Goal: Communication & Community: Answer question/provide support

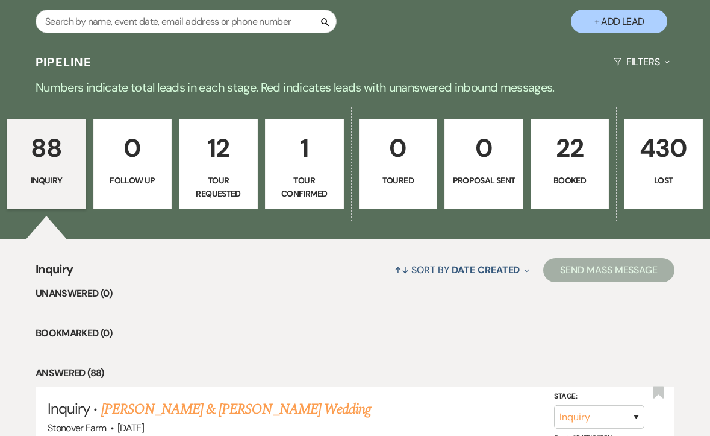
scroll to position [216, 0]
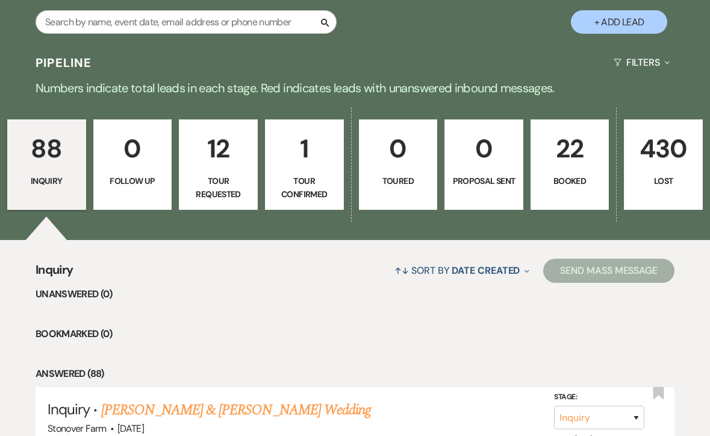
click at [562, 175] on p "Booked" at bounding box center [570, 180] width 63 height 13
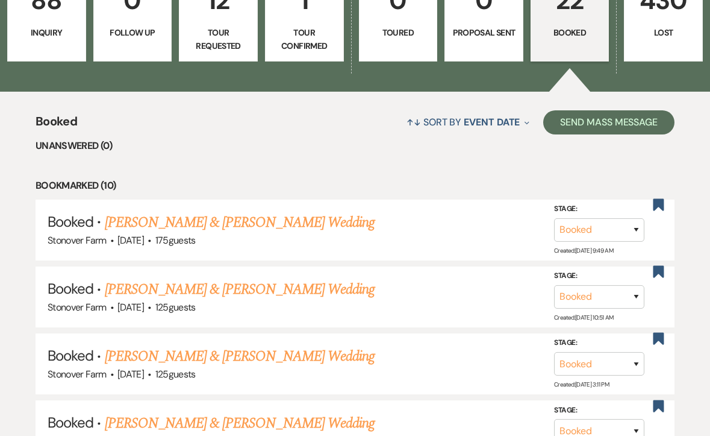
scroll to position [374, 0]
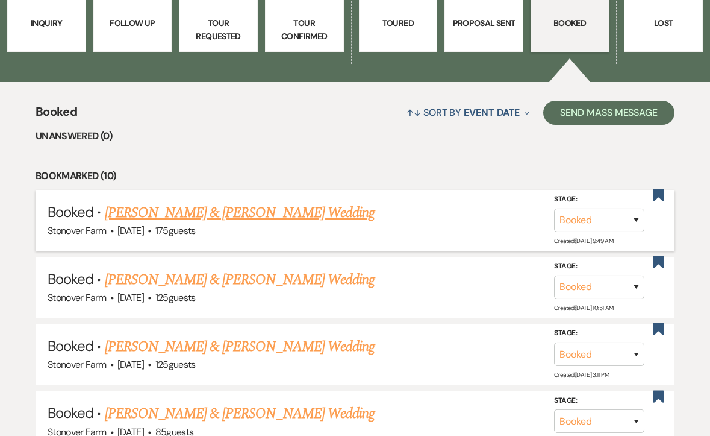
click at [328, 215] on link "[PERSON_NAME] & [PERSON_NAME] Wedding" at bounding box center [240, 213] width 270 height 22
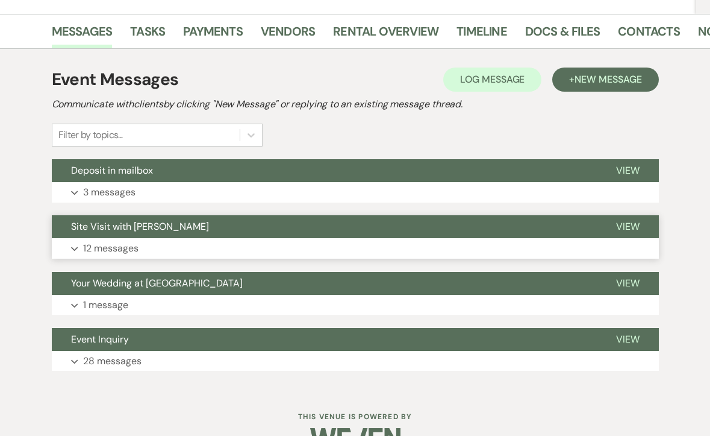
scroll to position [148, 0]
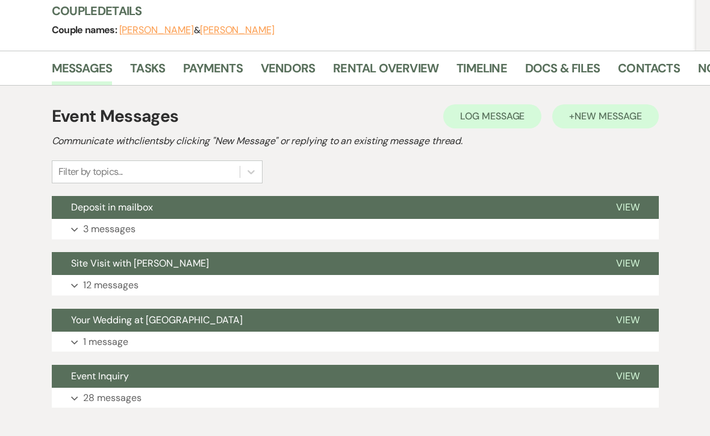
click at [586, 116] on span "New Message" at bounding box center [608, 116] width 67 height 13
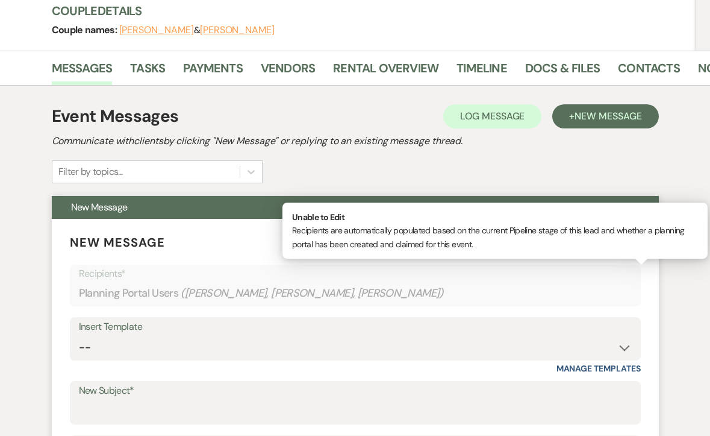
click at [299, 286] on span "( [PERSON_NAME], [PERSON_NAME], [PERSON_NAME] )" at bounding box center [312, 293] width 263 height 16
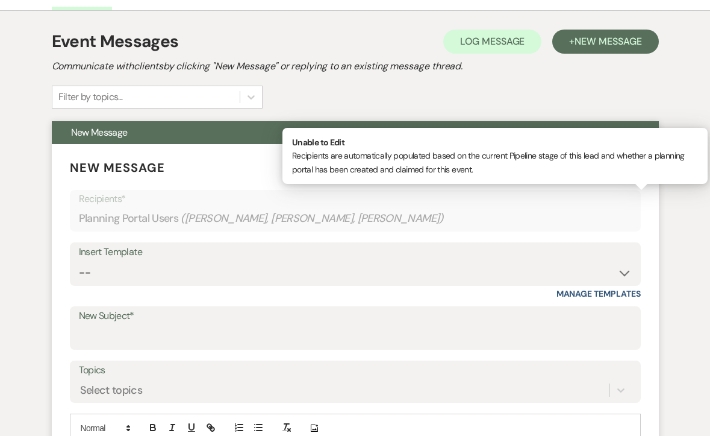
scroll to position [227, 0]
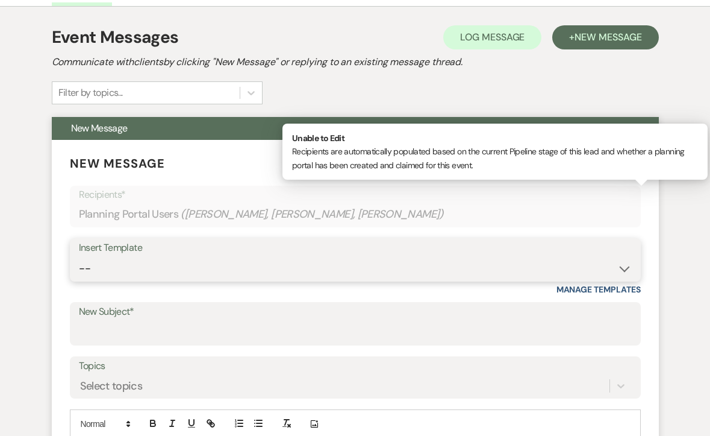
select select "2383"
type input "Your Upcoming Wedding Weekend!"
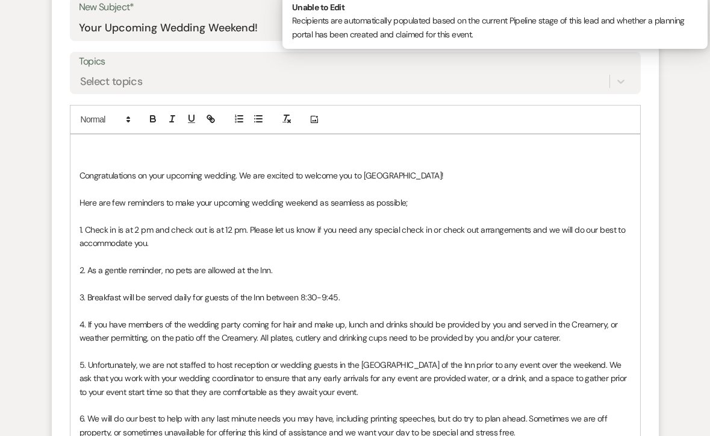
scroll to position [533, 0]
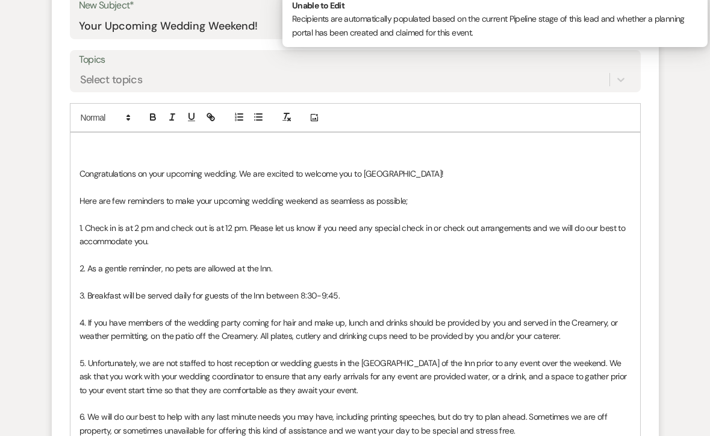
click at [87, 146] on p at bounding box center [356, 146] width 552 height 13
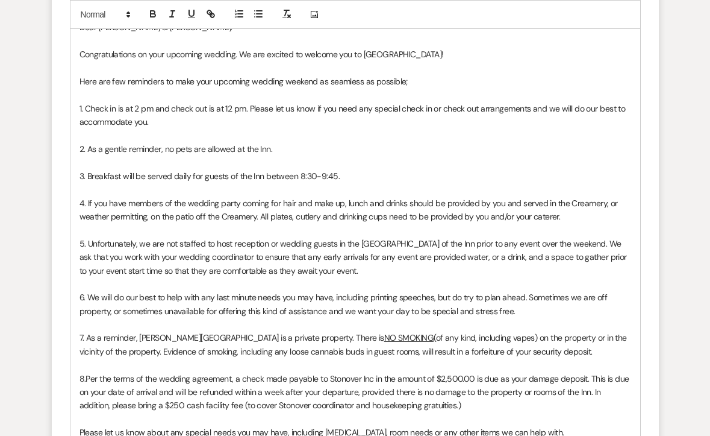
scroll to position [652, 0]
click at [346, 169] on p "3. Breakfast will be served daily for guests of the Inn between 8:30-9:45." at bounding box center [356, 175] width 552 height 13
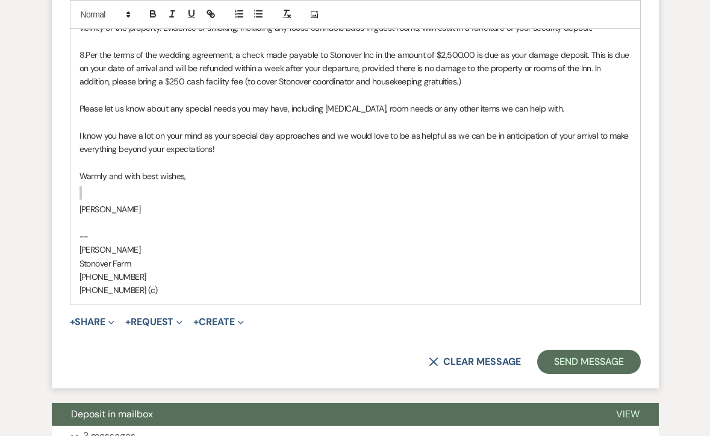
scroll to position [977, 0]
